Goal: Task Accomplishment & Management: Manage account settings

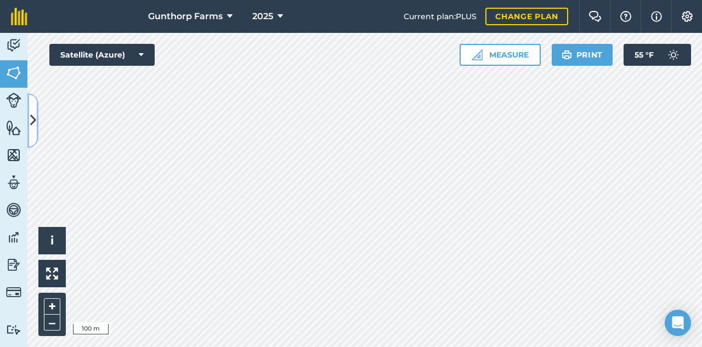
click at [35, 135] on button at bounding box center [32, 120] width 11 height 55
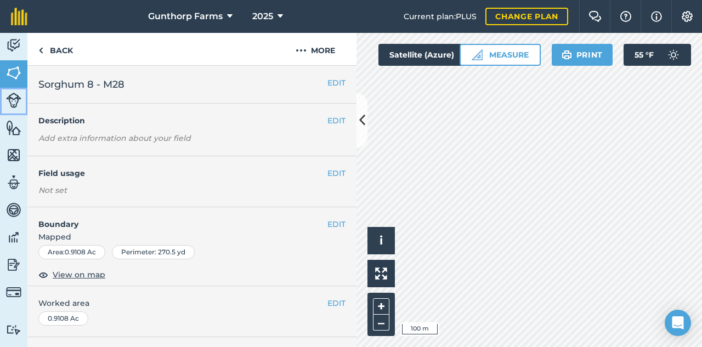
click at [16, 105] on img at bounding box center [13, 100] width 15 height 15
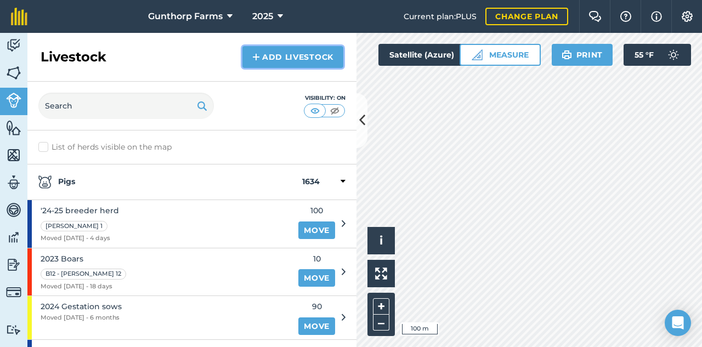
click at [310, 54] on link "Add Livestock" at bounding box center [292, 57] width 101 height 22
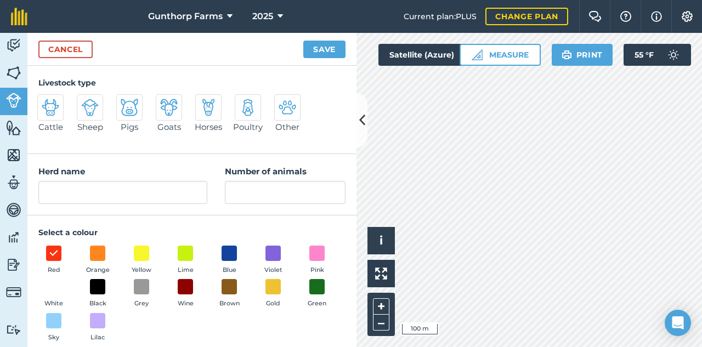
click at [125, 118] on div at bounding box center [129, 107] width 26 height 26
click at [124, 101] on input "Pigs" at bounding box center [120, 97] width 7 height 7
radio input "true"
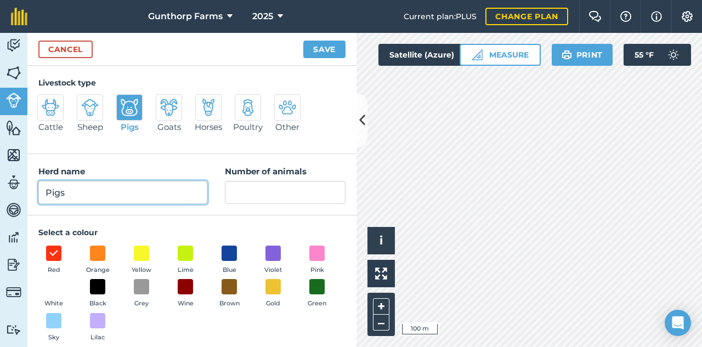
click at [142, 194] on input "Pigs" at bounding box center [122, 192] width 169 height 23
drag, startPoint x: 142, startPoint y: 194, endPoint x: 76, endPoint y: 200, distance: 66.7
click at [76, 200] on input "Pigs" at bounding box center [122, 192] width 169 height 23
type input "August Weaned"
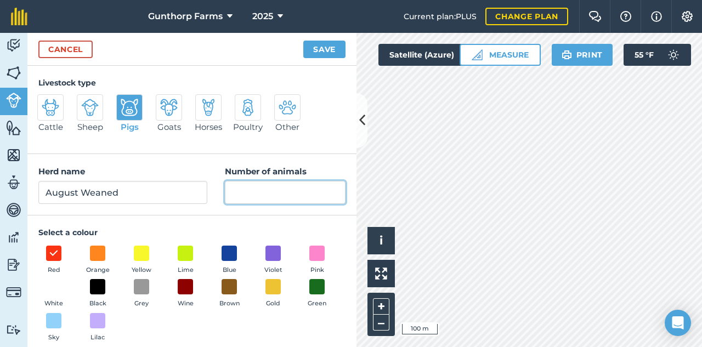
click at [282, 189] on input "Number of animals" at bounding box center [285, 192] width 121 height 23
type input "305"
click at [314, 46] on button "Save" at bounding box center [324, 50] width 42 height 18
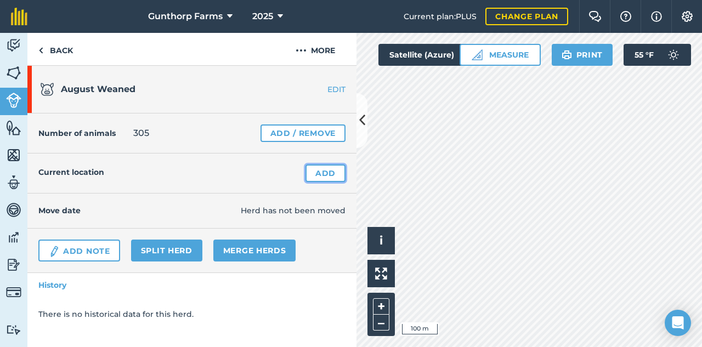
click at [318, 173] on link "Add" at bounding box center [325, 173] width 40 height 18
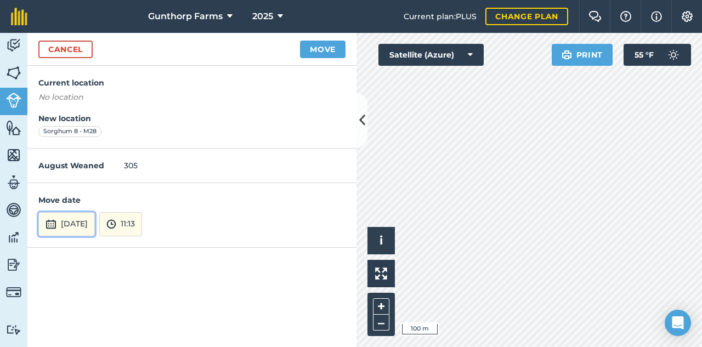
click at [90, 227] on button "[DATE]" at bounding box center [66, 224] width 56 height 24
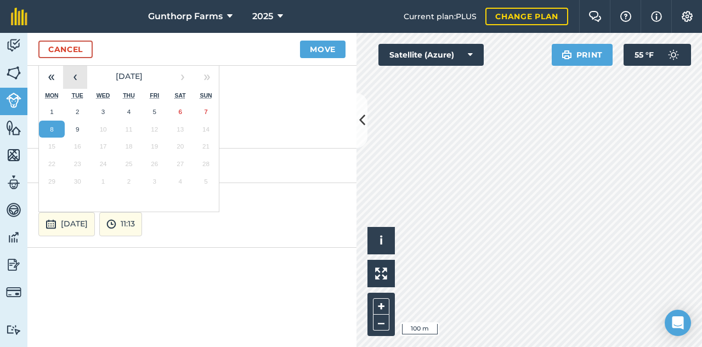
click at [80, 77] on button "‹" at bounding box center [75, 77] width 24 height 24
click at [129, 146] on abbr "14" at bounding box center [128, 146] width 7 height 7
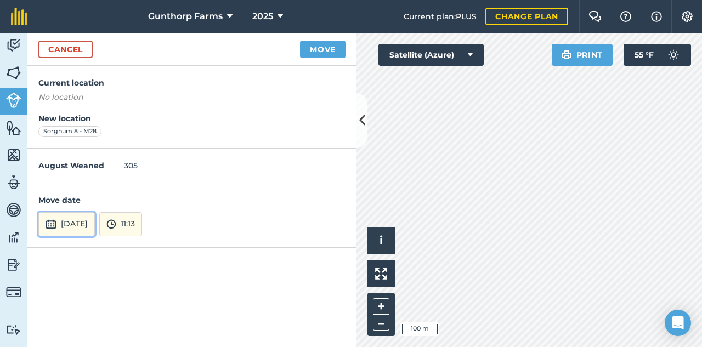
click at [93, 227] on button "[DATE]" at bounding box center [66, 224] width 56 height 24
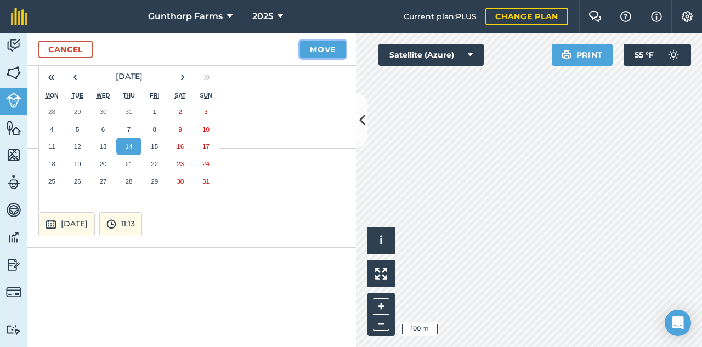
click at [322, 50] on button "Move" at bounding box center [323, 50] width 46 height 18
